Goal: Navigation & Orientation: Understand site structure

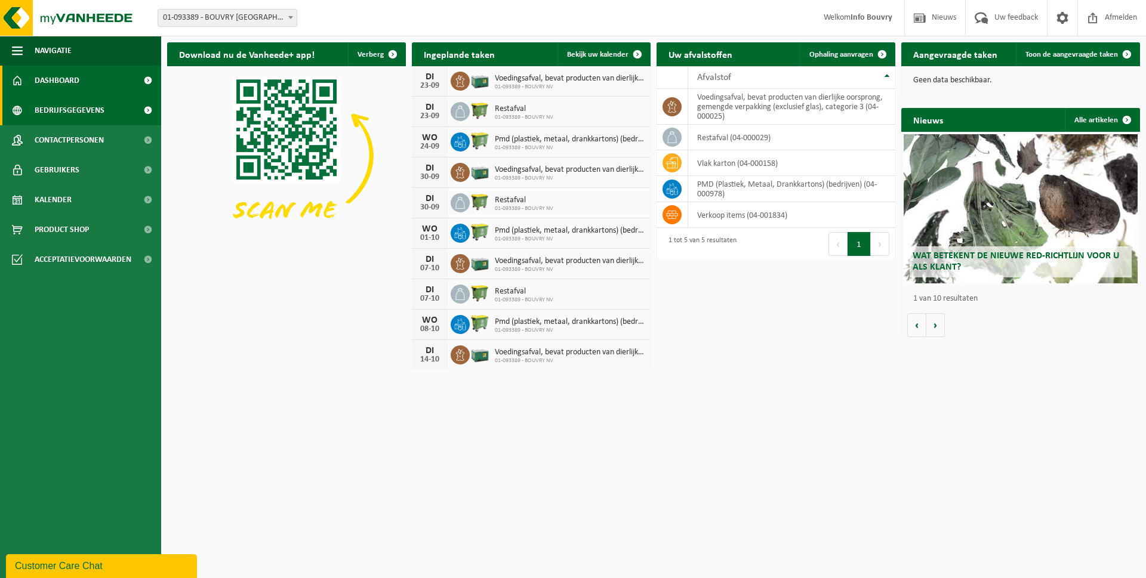
click at [88, 103] on span "Bedrijfsgegevens" at bounding box center [70, 110] width 70 height 30
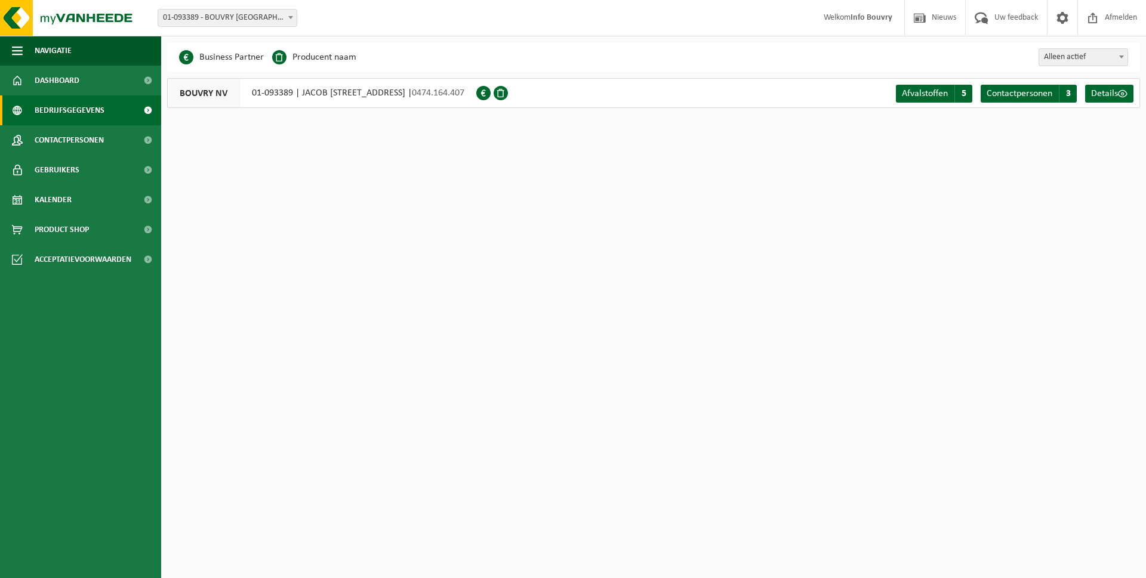
click at [427, 91] on div "BOUVRY NV 01-093389 | [GEOGRAPHIC_DATA][STREET_ADDRESS] | 0474.164.407" at bounding box center [321, 93] width 309 height 30
click at [11, 21] on img at bounding box center [71, 18] width 143 height 36
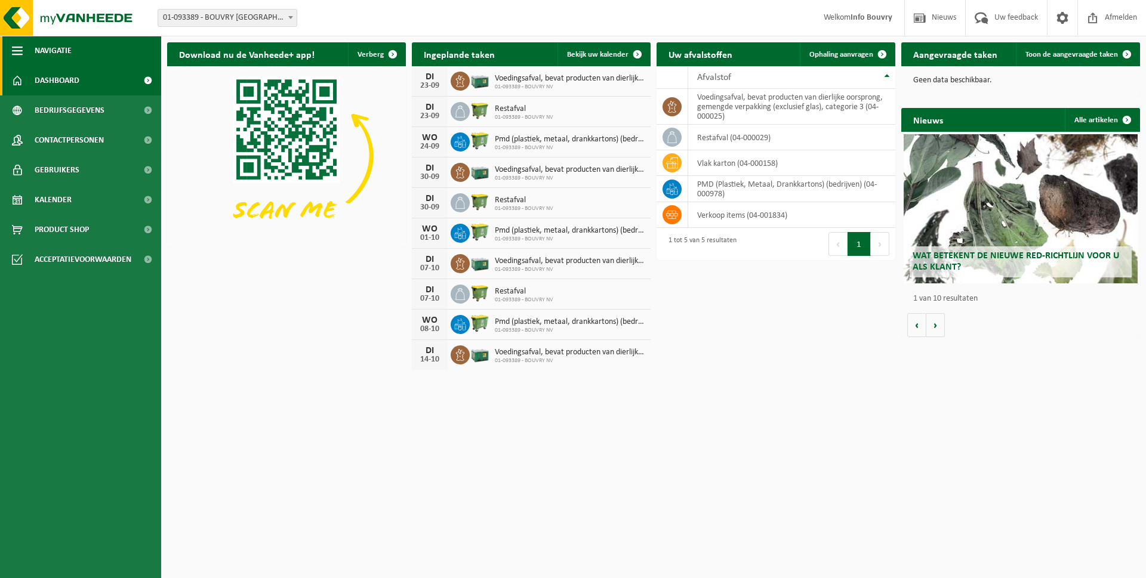
click at [54, 48] on span "Navigatie" at bounding box center [53, 51] width 37 height 30
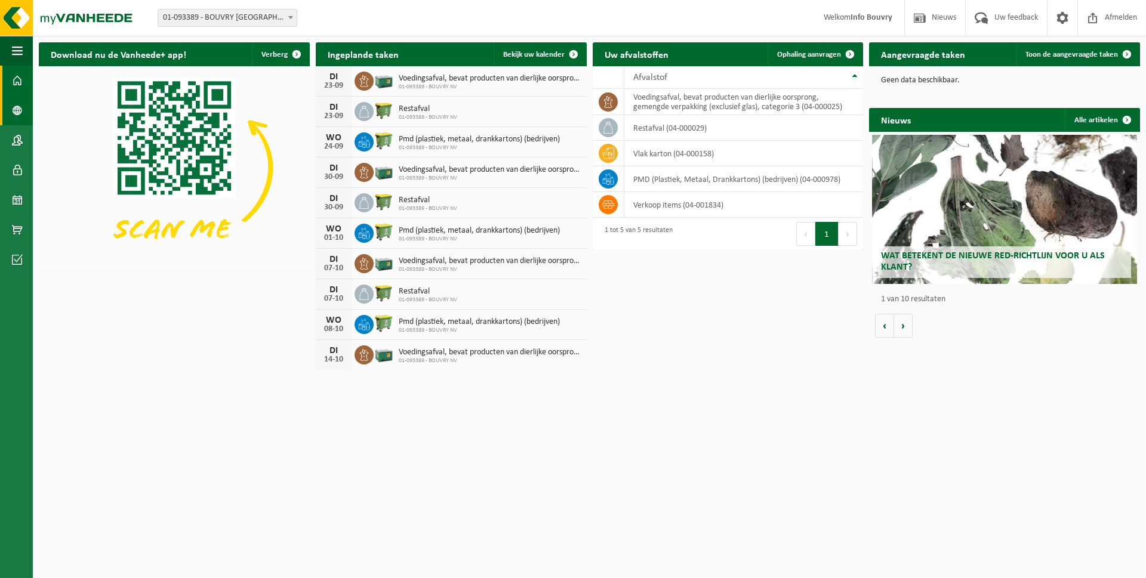
click at [13, 115] on span at bounding box center [17, 110] width 11 height 30
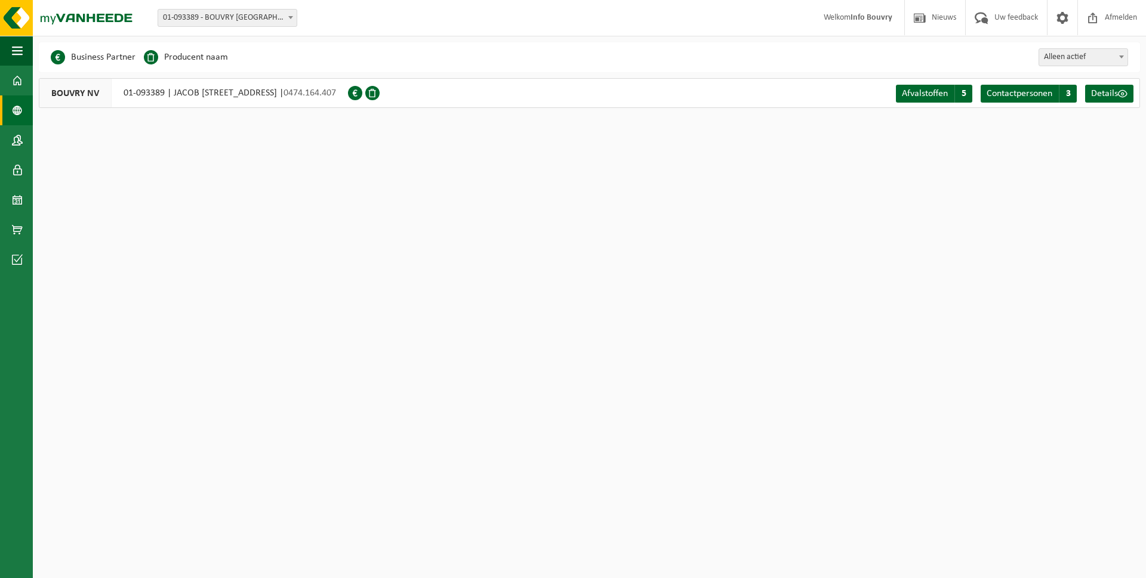
click at [217, 90] on div "BOUVRY NV 01-093389 | [GEOGRAPHIC_DATA][STREET_ADDRESS] | 0474.164.407" at bounding box center [193, 93] width 309 height 30
click at [85, 89] on span "BOUVRY NV" at bounding box center [75, 93] width 72 height 29
click at [14, 85] on span at bounding box center [17, 81] width 11 height 30
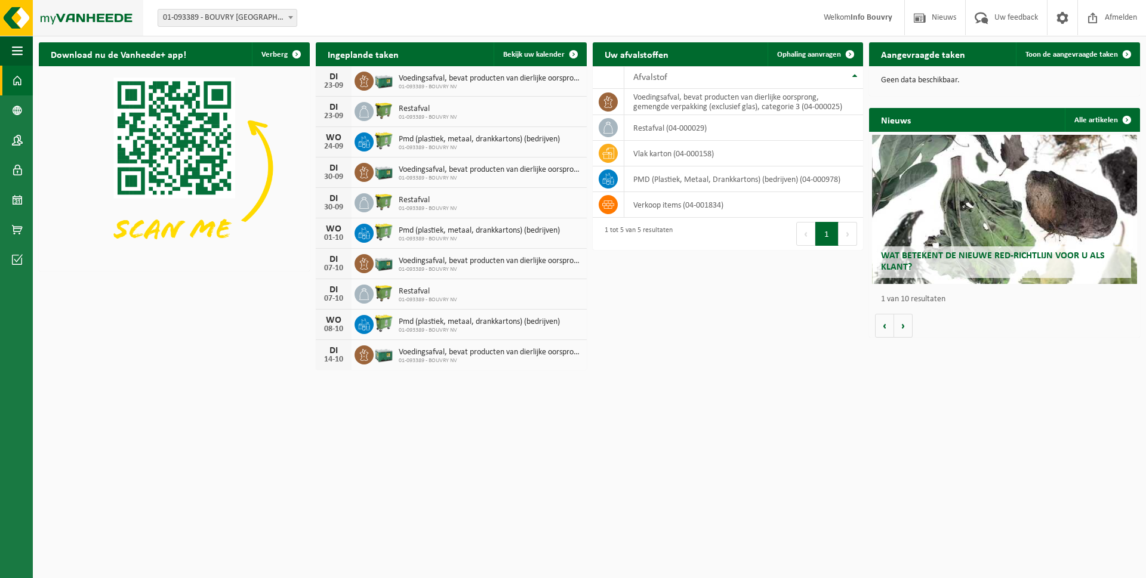
click at [23, 14] on img at bounding box center [71, 18] width 143 height 36
click at [9, 79] on link "Dashboard" at bounding box center [16, 81] width 33 height 30
click at [866, 18] on strong "Info Bouvry" at bounding box center [871, 17] width 42 height 9
click at [940, 20] on span "Nieuws" at bounding box center [944, 17] width 30 height 35
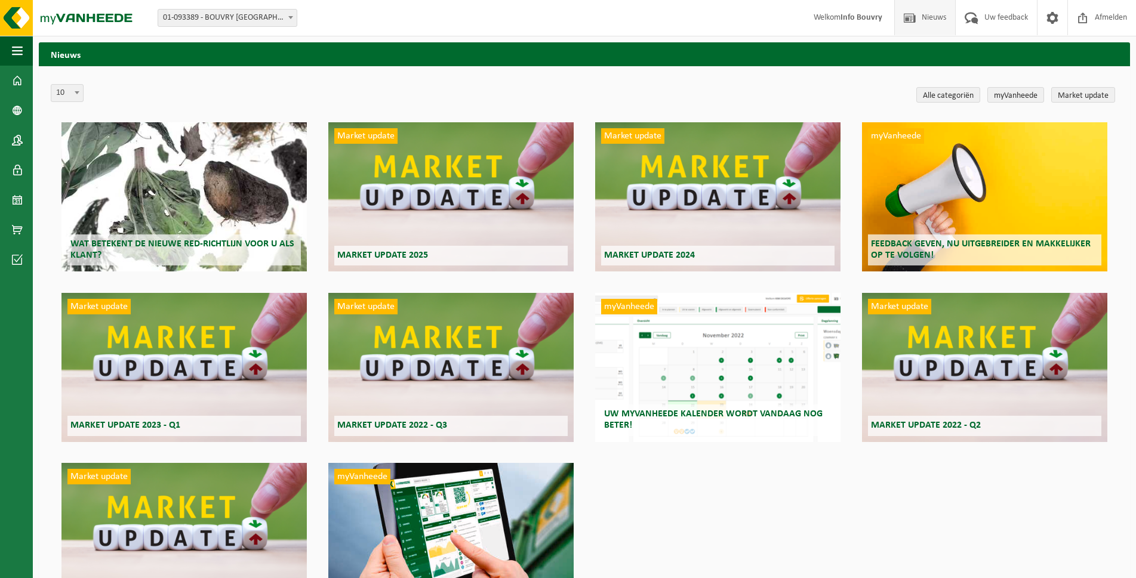
click at [193, 172] on div "Wat betekent de nieuwe RED-richtlijn voor u als klant?" at bounding box center [183, 196] width 245 height 149
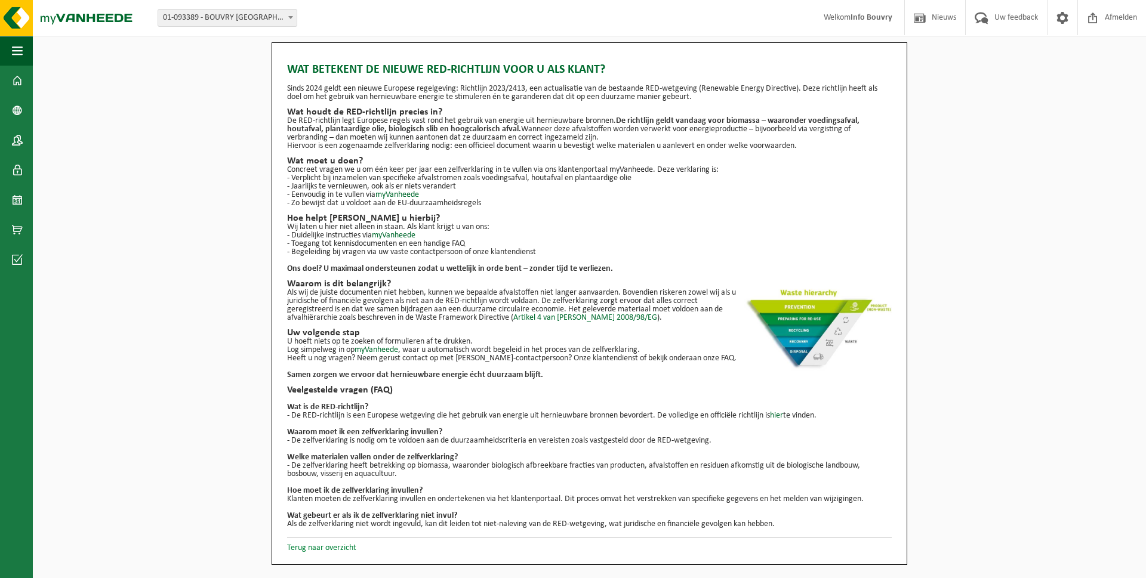
click at [309, 550] on link "Terug naar overzicht" at bounding box center [321, 548] width 69 height 9
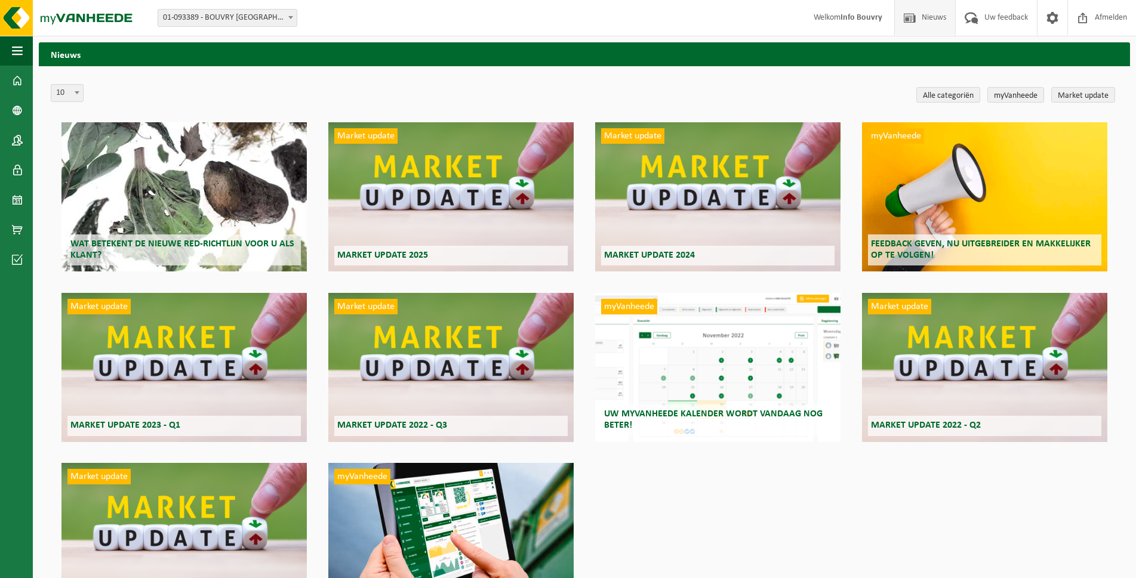
click at [847, 28] on span "Welkom Info Bouvry" at bounding box center [847, 17] width 92 height 35
click at [842, 18] on strong "Info Bouvry" at bounding box center [861, 17] width 42 height 9
click at [11, 20] on img at bounding box center [71, 18] width 143 height 36
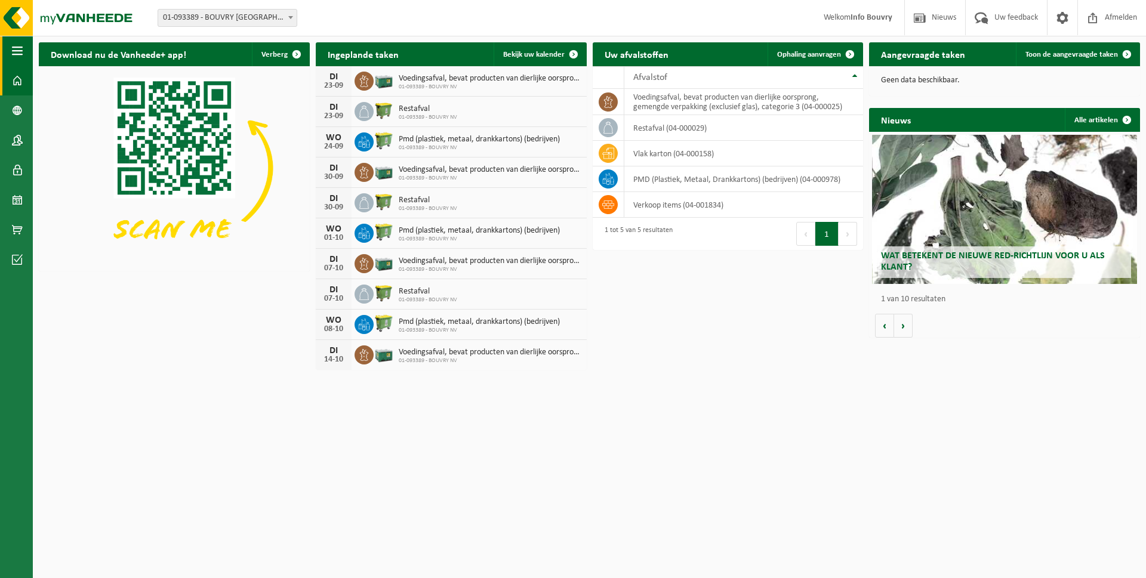
click at [19, 44] on span "button" at bounding box center [17, 51] width 11 height 30
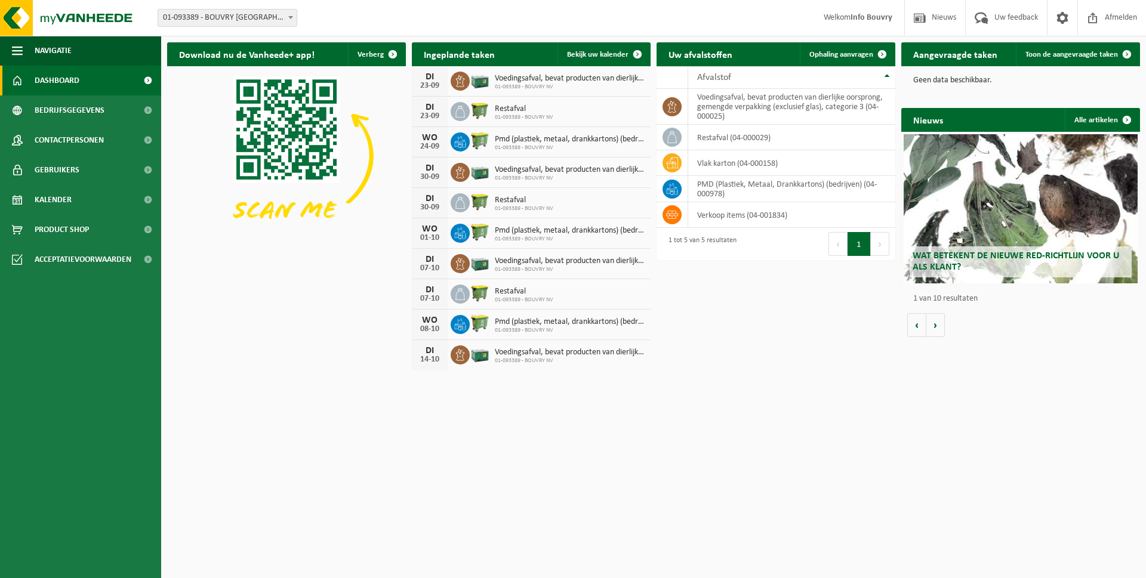
click at [84, 81] on link "Dashboard" at bounding box center [80, 81] width 161 height 30
click at [260, 116] on img at bounding box center [286, 155] width 239 height 179
click at [57, 106] on span "Bedrijfsgegevens" at bounding box center [70, 110] width 70 height 30
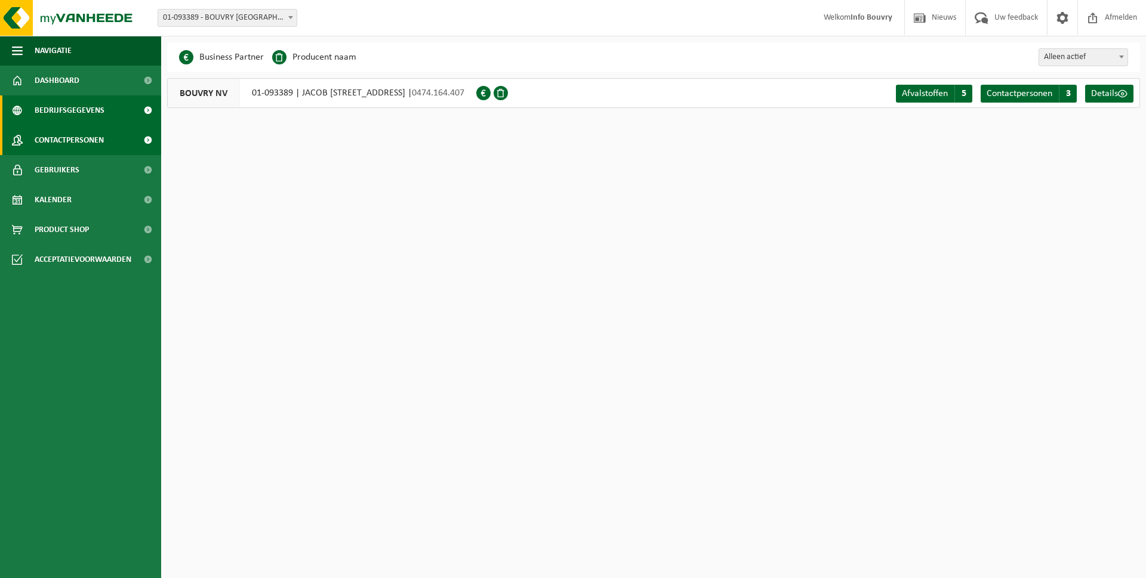
click at [66, 133] on span "Contactpersonen" at bounding box center [69, 140] width 69 height 30
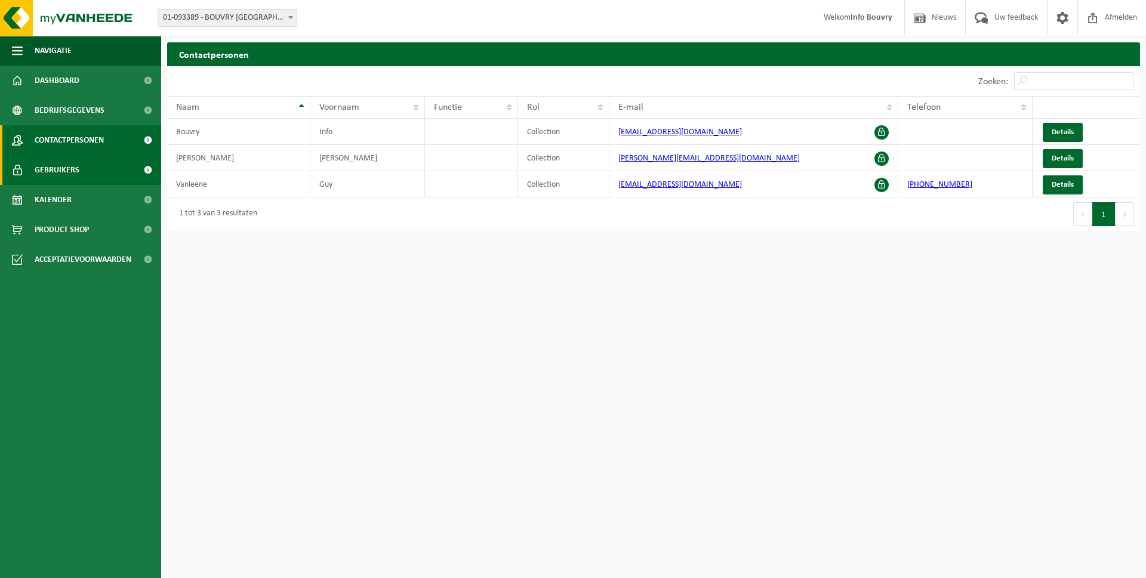
click at [69, 172] on span "Gebruikers" at bounding box center [57, 170] width 45 height 30
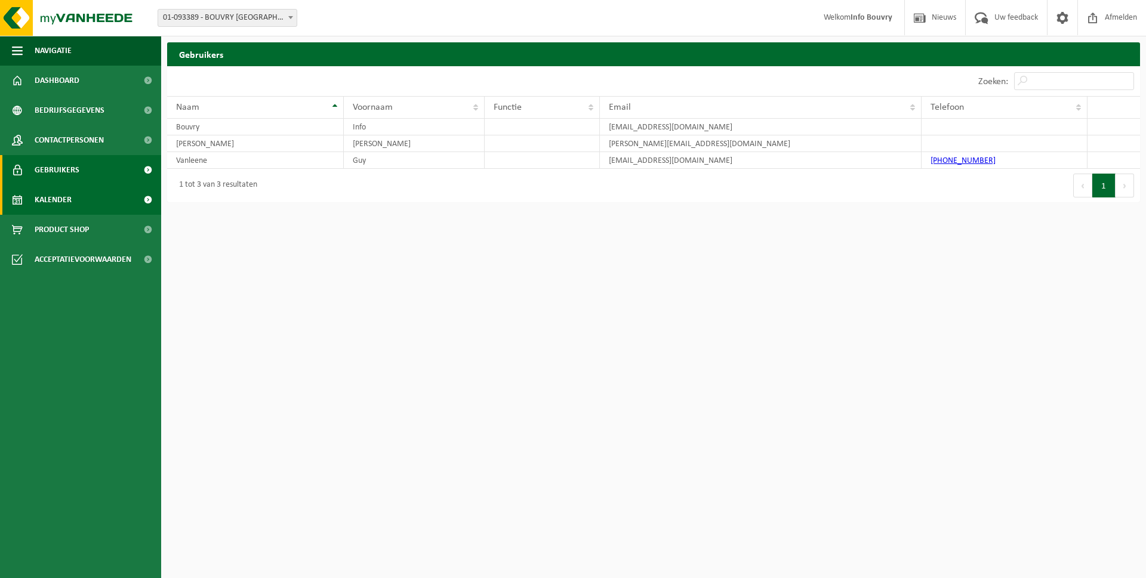
click at [63, 202] on span "Kalender" at bounding box center [53, 200] width 37 height 30
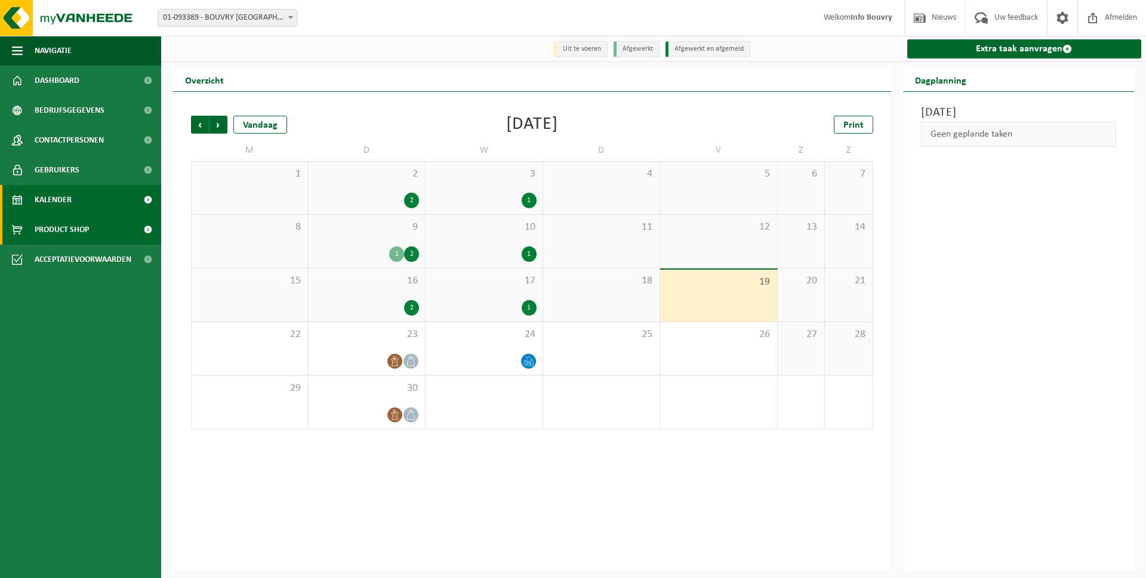
click at [57, 231] on span "Product Shop" at bounding box center [62, 230] width 54 height 30
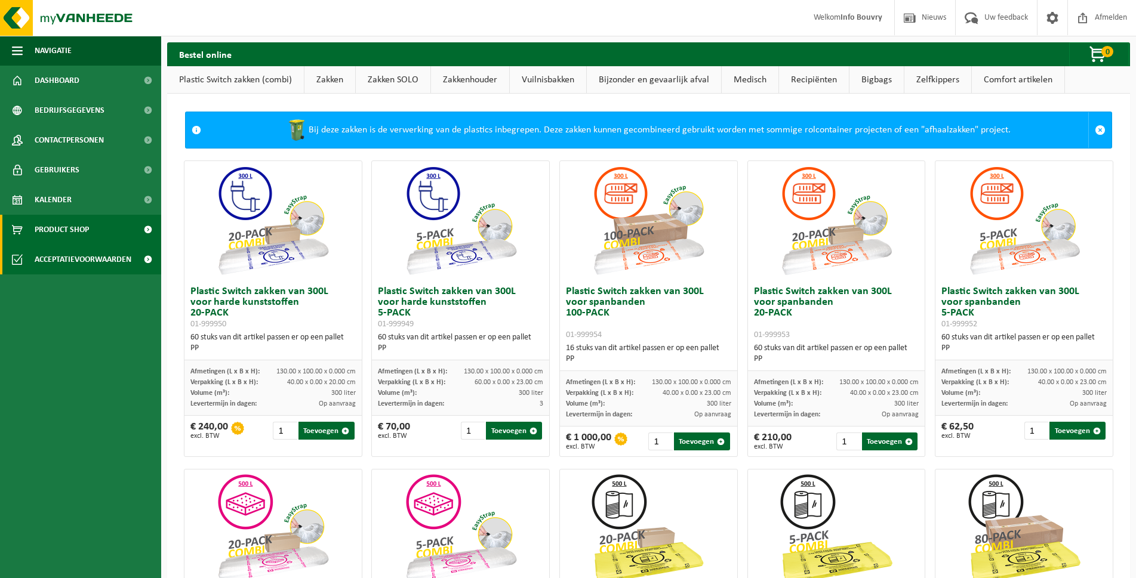
click at [69, 262] on span "Acceptatievoorwaarden" at bounding box center [83, 260] width 97 height 30
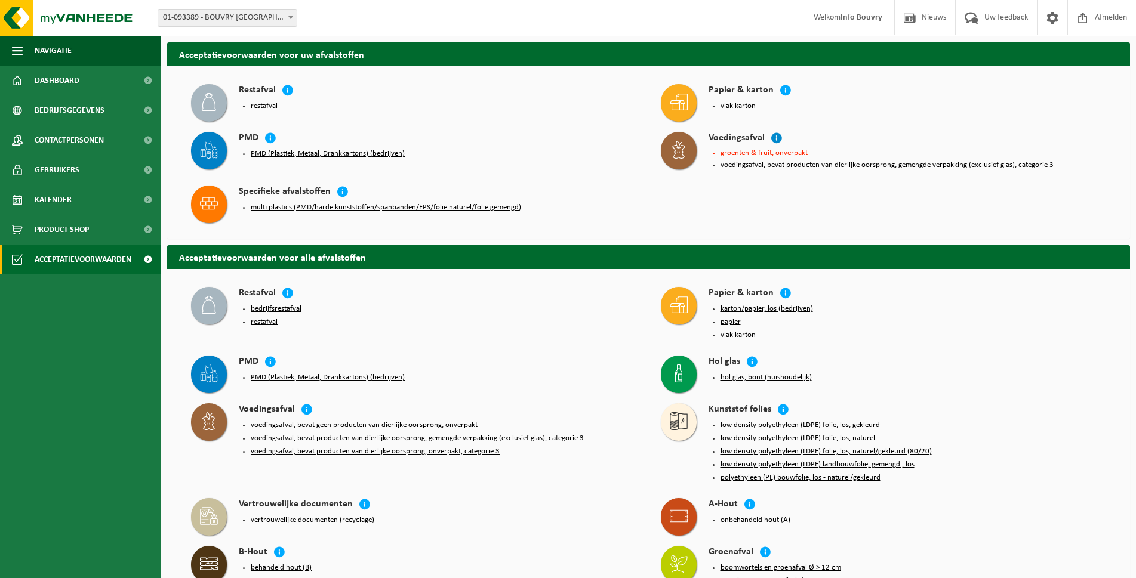
click at [774, 139] on icon at bounding box center [776, 138] width 12 height 12
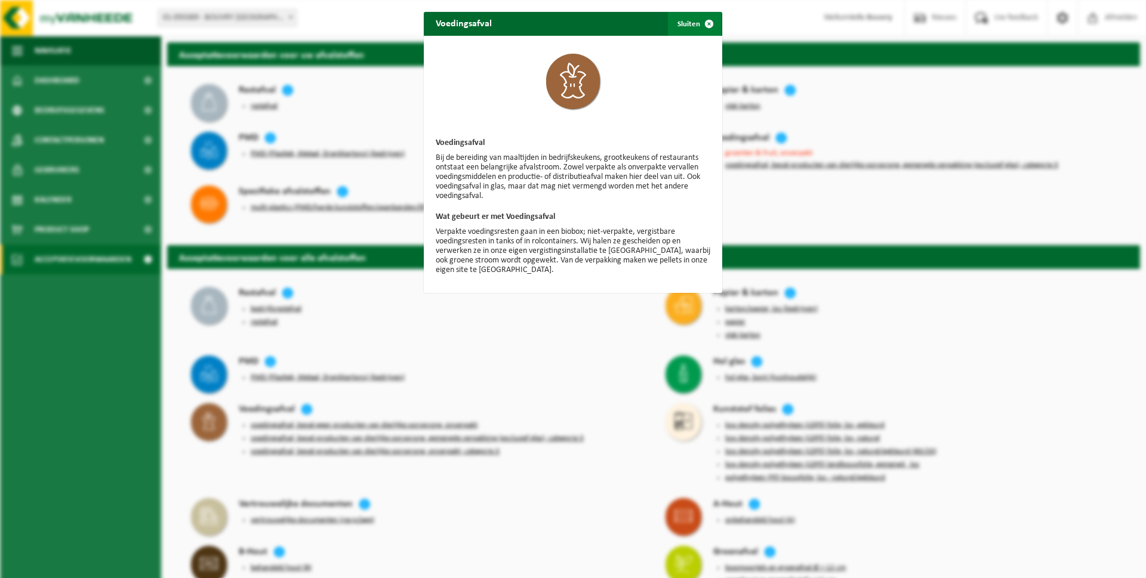
click at [673, 15] on button "Sluiten" at bounding box center [694, 24] width 53 height 24
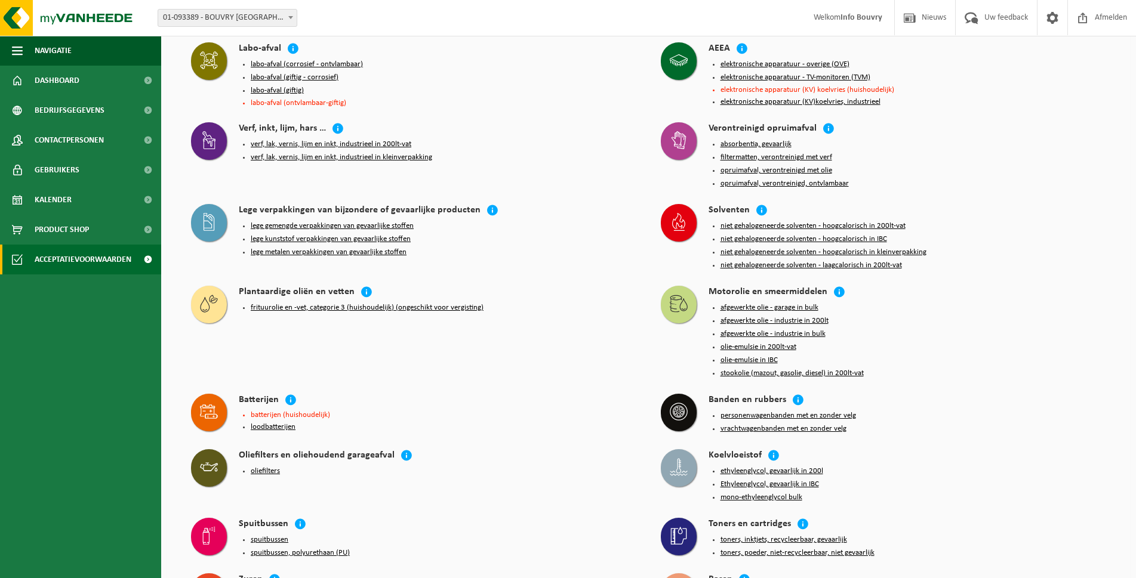
scroll to position [1052, 0]
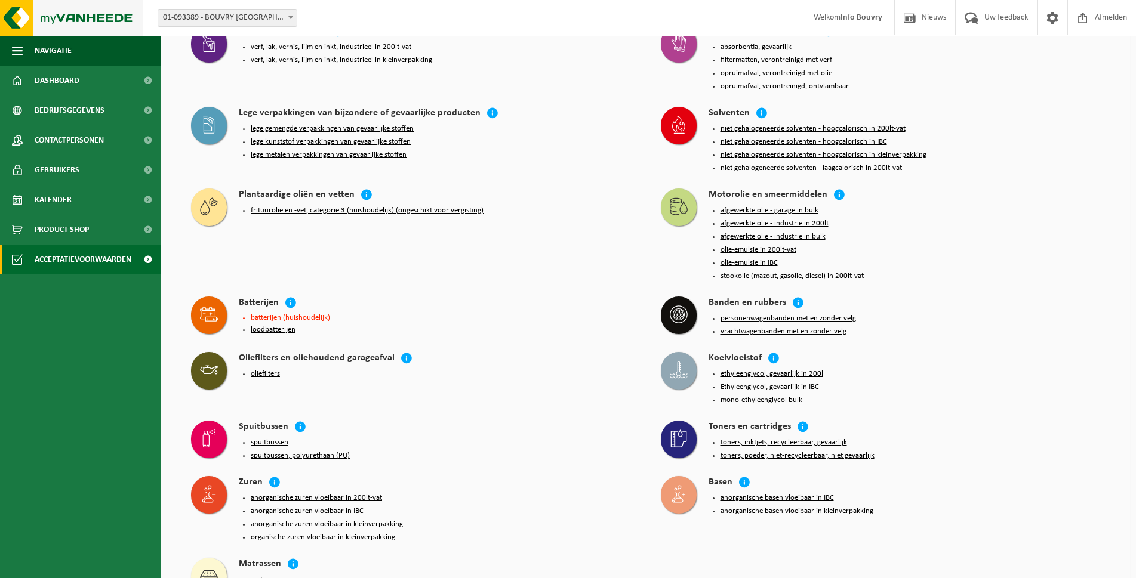
click at [19, 9] on img at bounding box center [71, 18] width 143 height 36
